Goal: Task Accomplishment & Management: Manage account settings

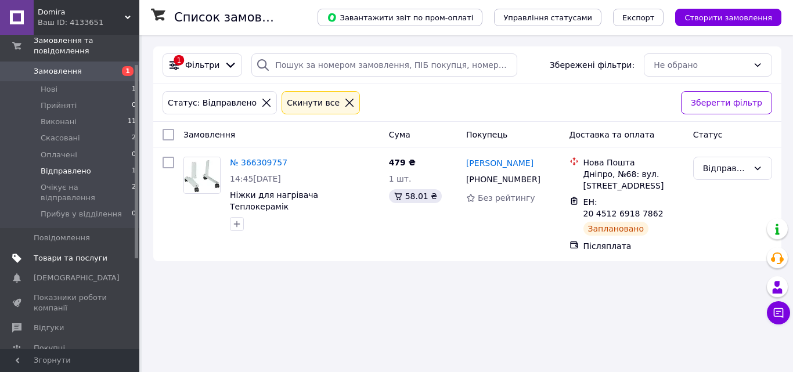
scroll to position [58, 0]
click at [59, 321] on span "Відгуки" at bounding box center [71, 326] width 74 height 10
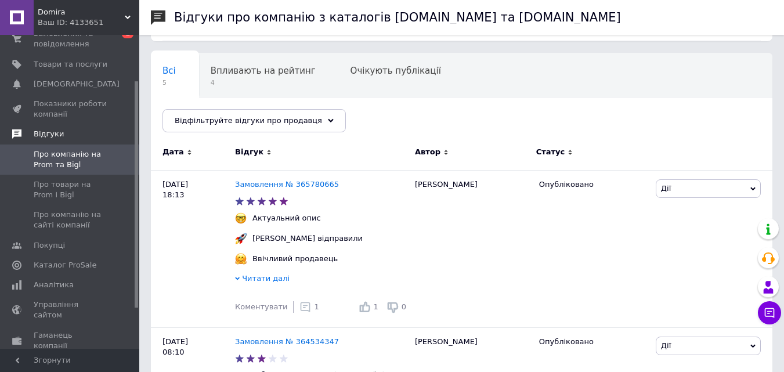
scroll to position [89, 0]
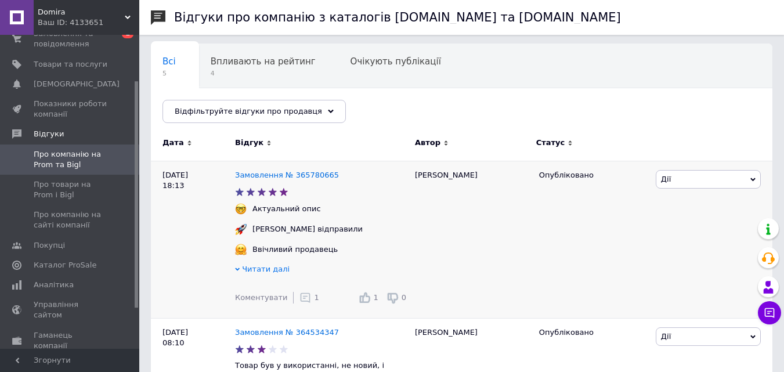
click at [261, 270] on span "Читати далі" at bounding box center [266, 269] width 48 height 9
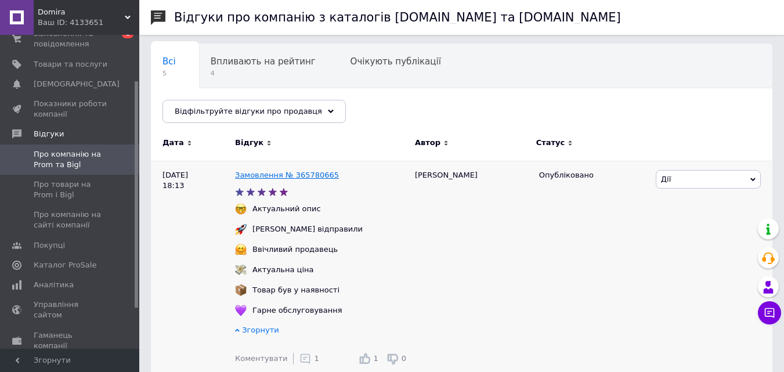
click at [313, 179] on link "Замовлення № 365780665" at bounding box center [287, 175] width 104 height 9
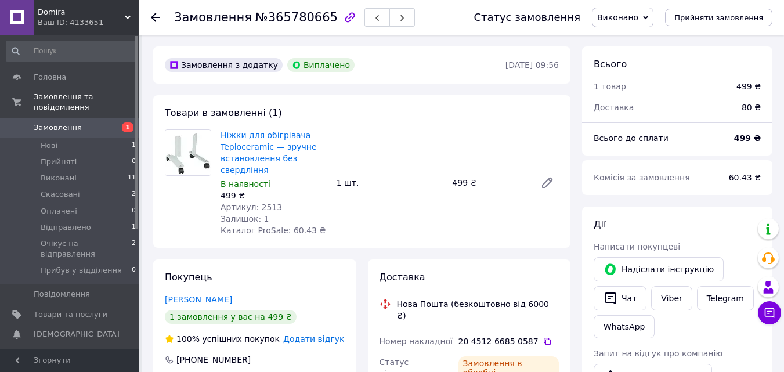
scroll to position [37, 0]
click at [46, 84] on link "Головна" at bounding box center [71, 77] width 143 height 20
